Goal: Ask a question

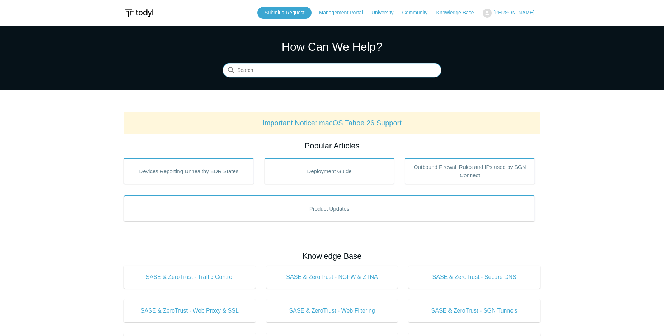
click at [256, 74] on input "Search" at bounding box center [331, 70] width 219 height 14
type input "slowness in teams calls"
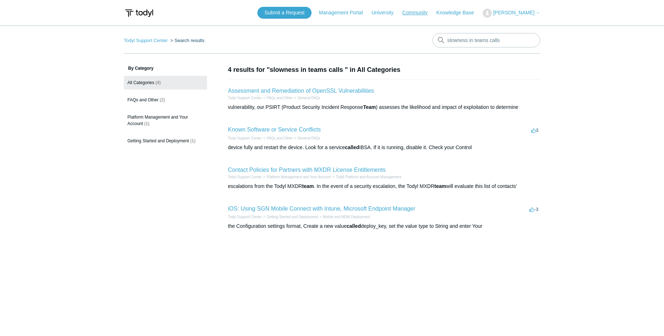
click at [427, 16] on link "Community" at bounding box center [418, 13] width 33 height 8
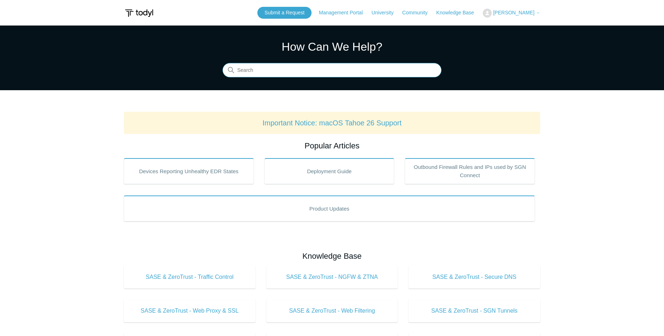
click at [296, 72] on input "Search" at bounding box center [331, 70] width 219 height 14
type input "team"
